Goal: Find specific page/section

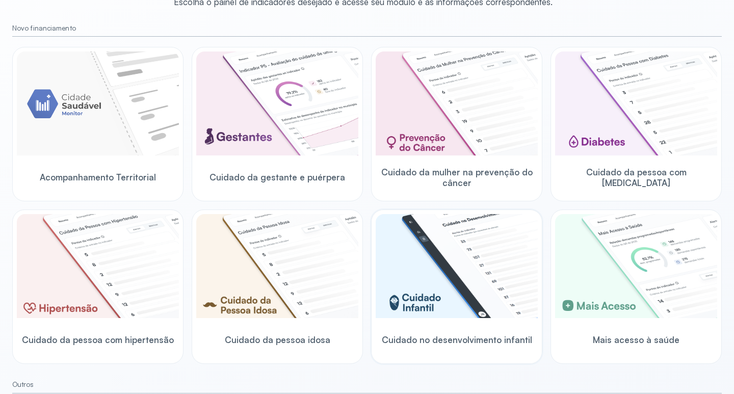
scroll to position [102, 0]
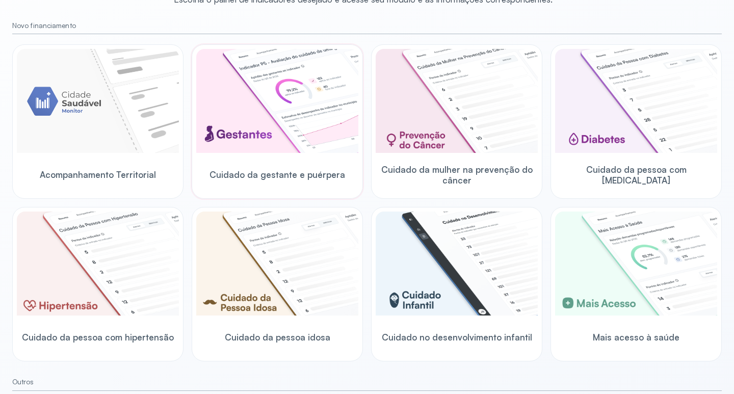
click at [236, 125] on img at bounding box center [277, 101] width 162 height 104
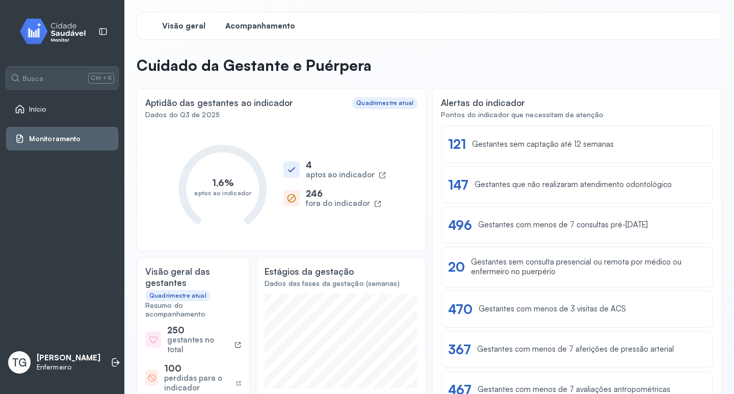
click at [263, 26] on span "Acompanhamento" at bounding box center [260, 26] width 70 height 10
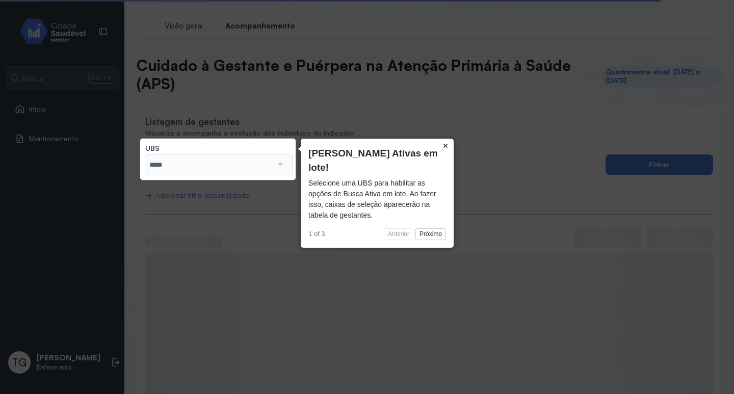
click at [447, 143] on button "×" at bounding box center [445, 146] width 16 height 14
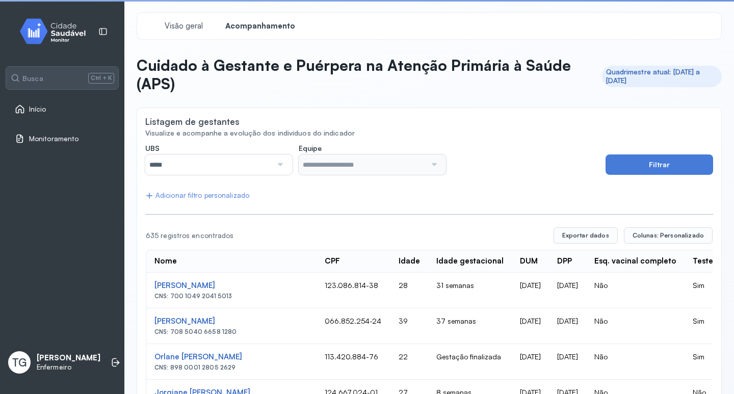
click at [178, 162] on input "*****" at bounding box center [208, 164] width 127 height 20
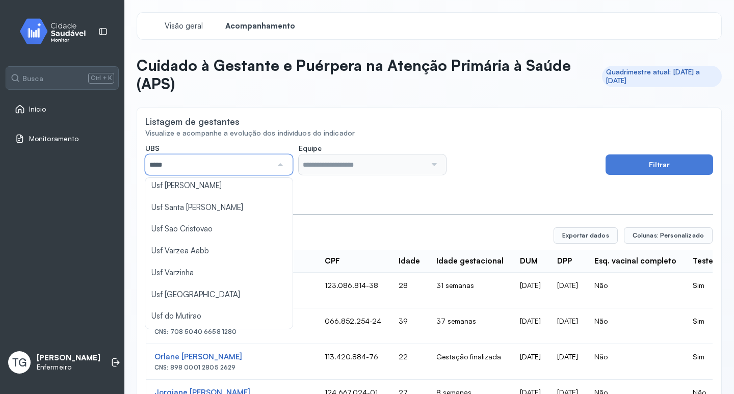
scroll to position [459, 0]
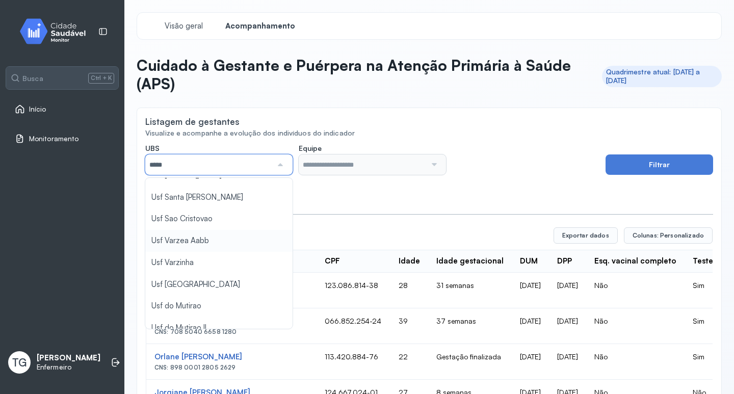
type input "*****"
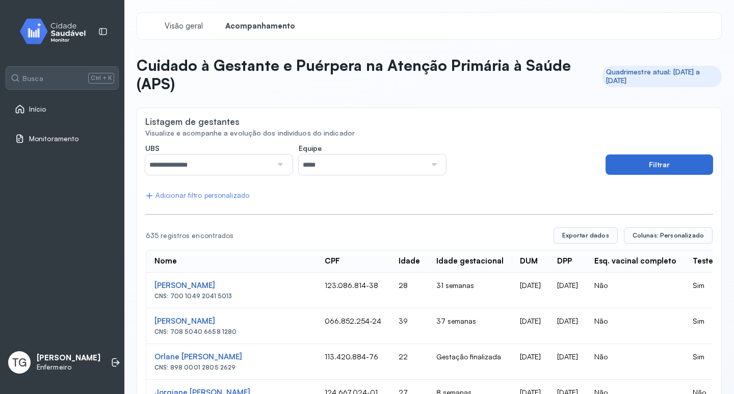
click at [633, 170] on button "Filtrar" at bounding box center [659, 164] width 108 height 20
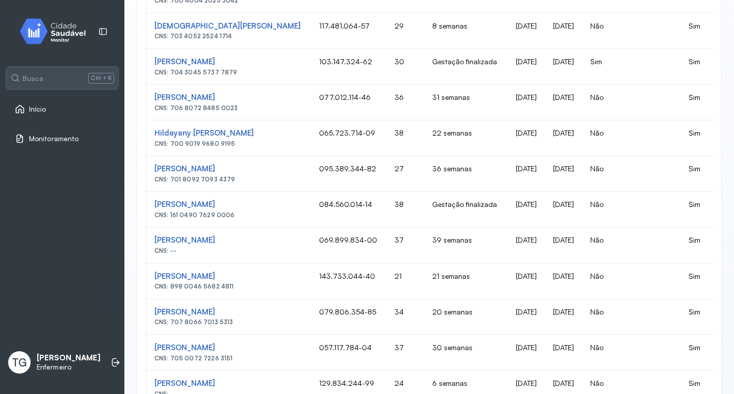
scroll to position [652, 0]
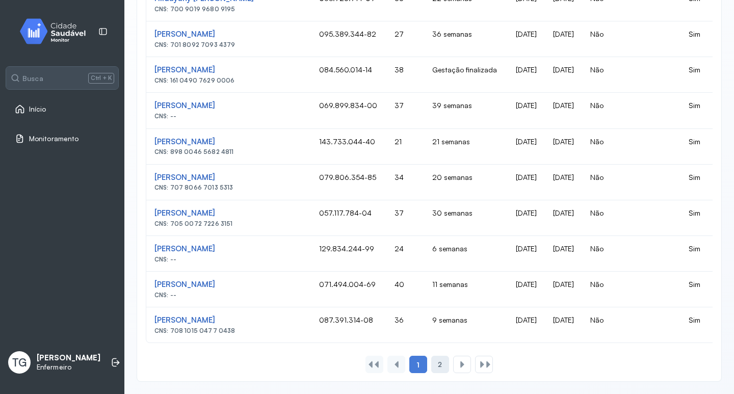
click at [440, 366] on div "2" at bounding box center [440, 364] width 18 height 17
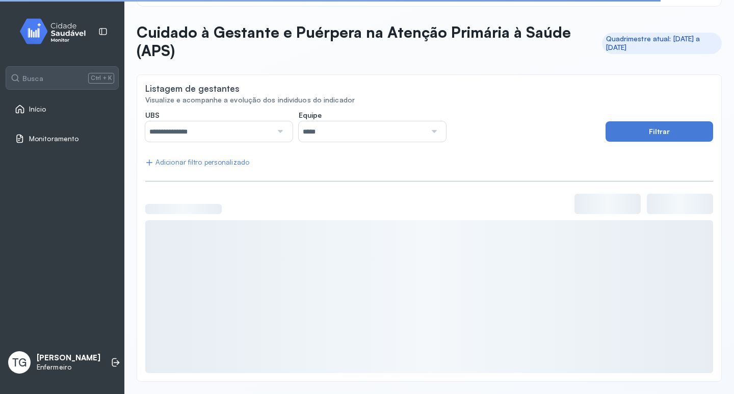
scroll to position [7, 0]
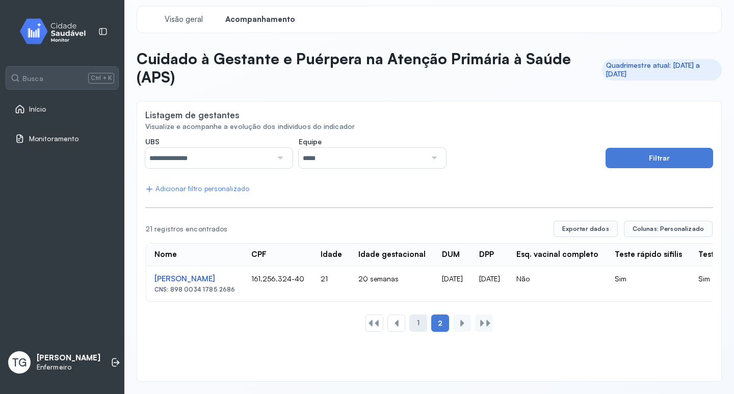
click at [417, 328] on div "1" at bounding box center [418, 322] width 18 height 17
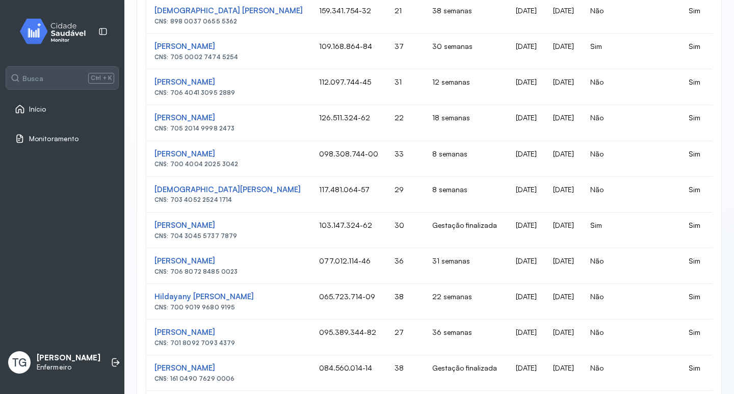
scroll to position [244, 0]
